Goal: Information Seeking & Learning: Learn about a topic

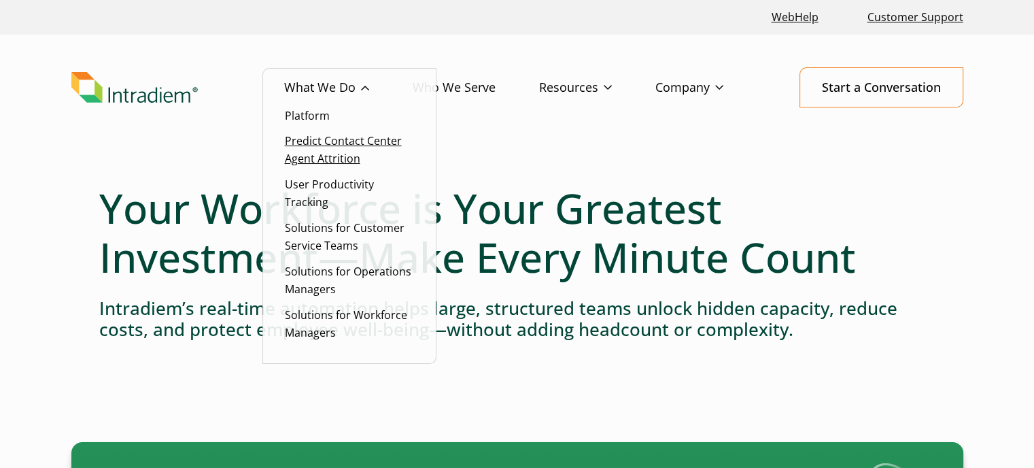
click at [329, 146] on link "Predict Contact Center Agent Attrition" at bounding box center [343, 149] width 117 height 33
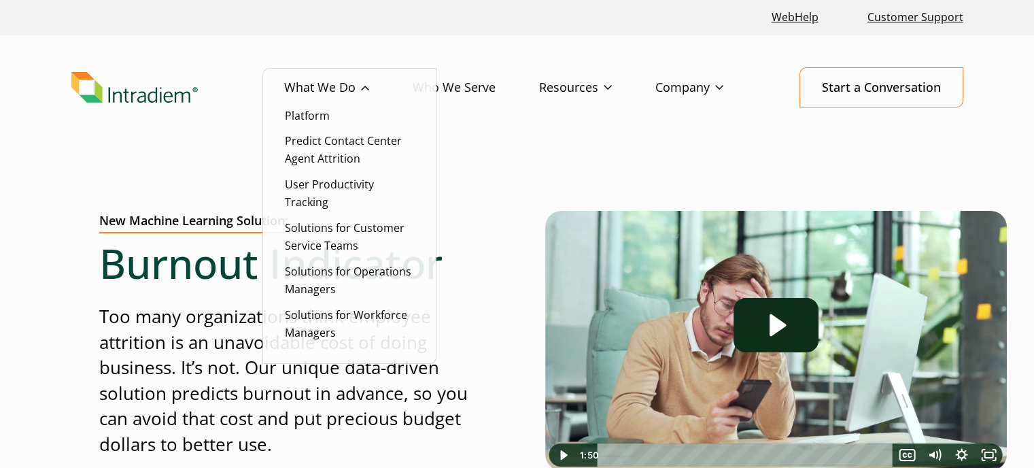
click at [313, 192] on li "User Productivity Tracking" at bounding box center [349, 192] width 129 height 35
click at [315, 182] on link "User Productivity Tracking" at bounding box center [329, 193] width 89 height 33
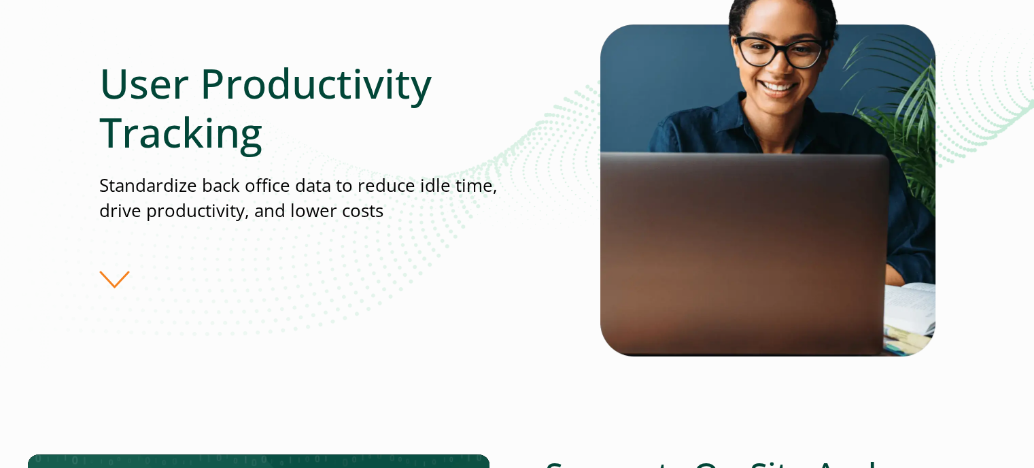
scroll to position [68, 0]
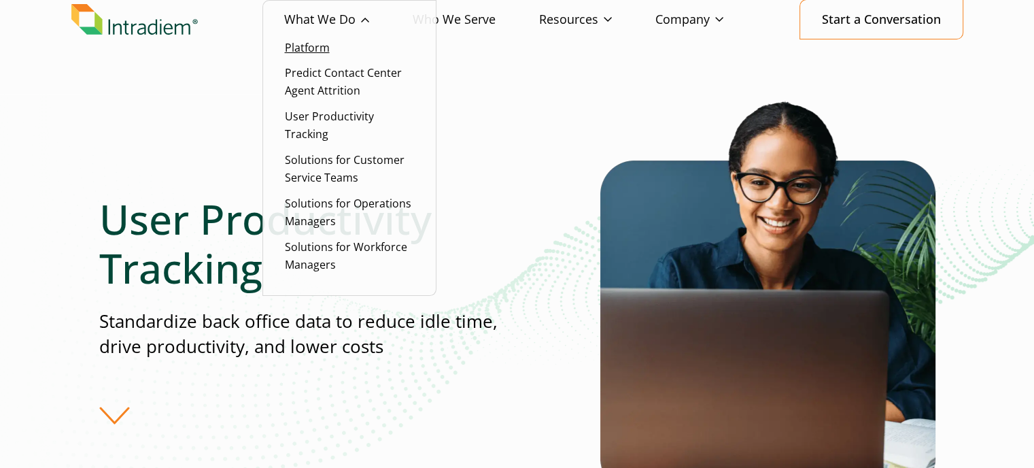
click at [312, 47] on link "Platform" at bounding box center [307, 47] width 45 height 15
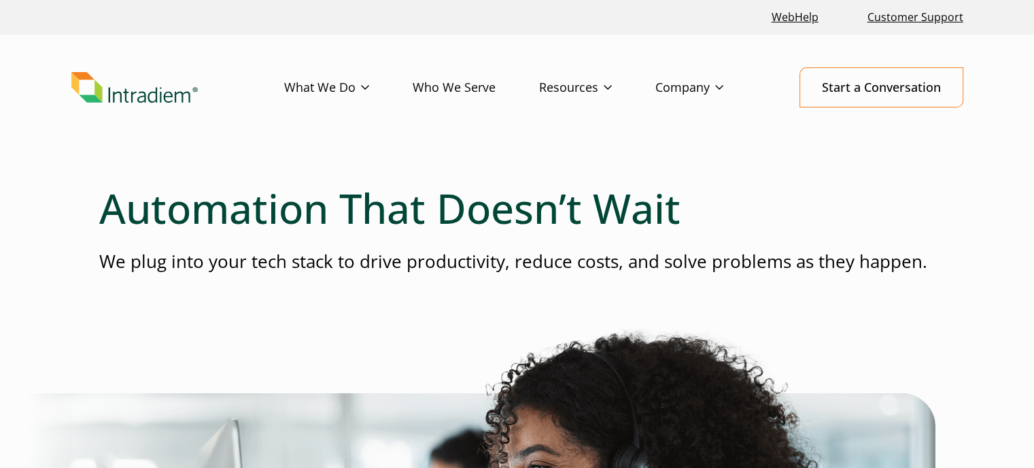
click at [500, 41] on header "Menu What We Do Platform Predict Contact Center Agent Attrition User Productivi…" at bounding box center [517, 98] width 1034 height 127
